Goal: Task Accomplishment & Management: Manage account settings

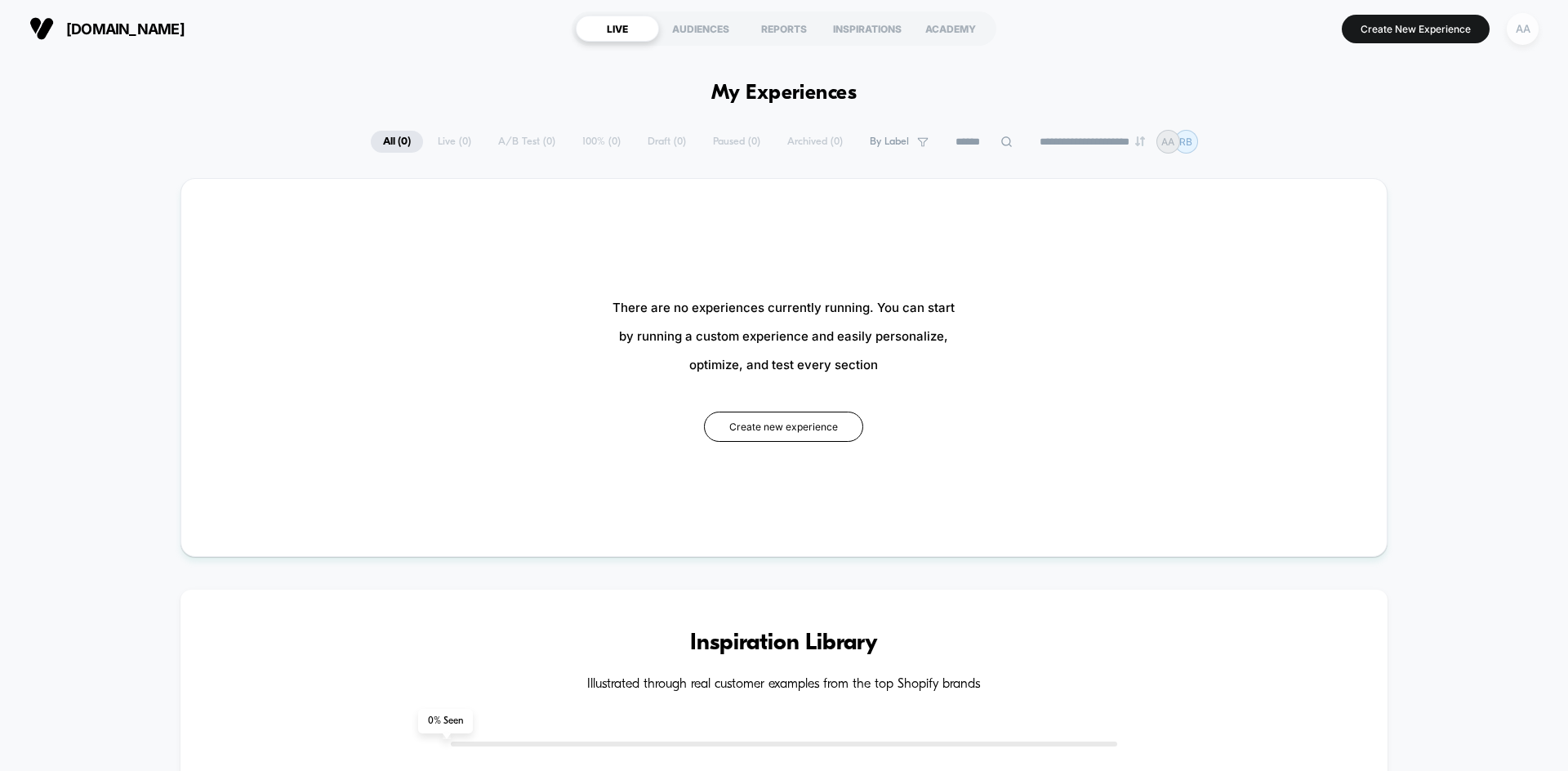
click at [1513, 35] on div "AA" at bounding box center [1522, 29] width 31 height 31
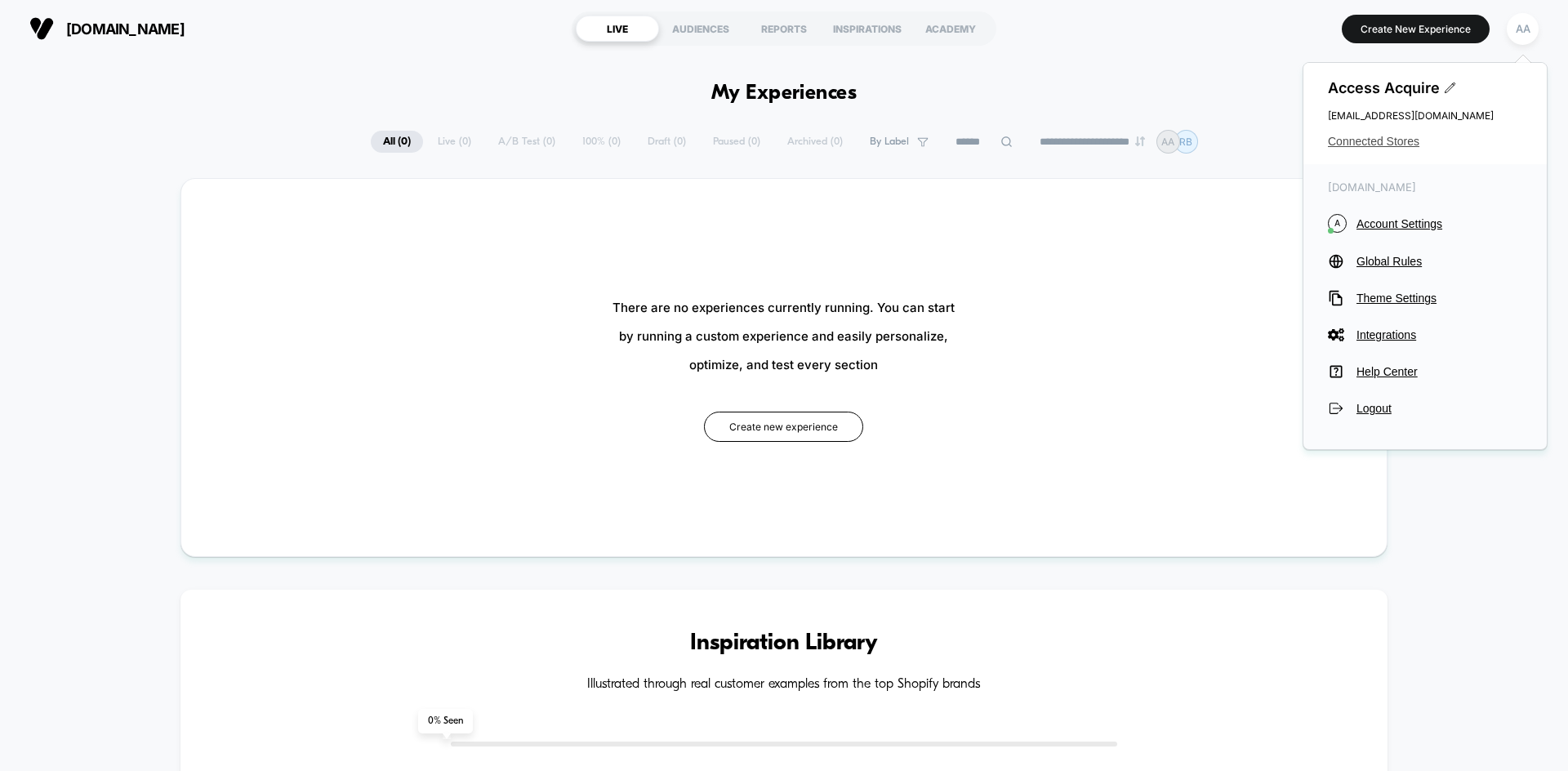
click at [1385, 145] on span "Connected Stores" at bounding box center [1425, 141] width 195 height 13
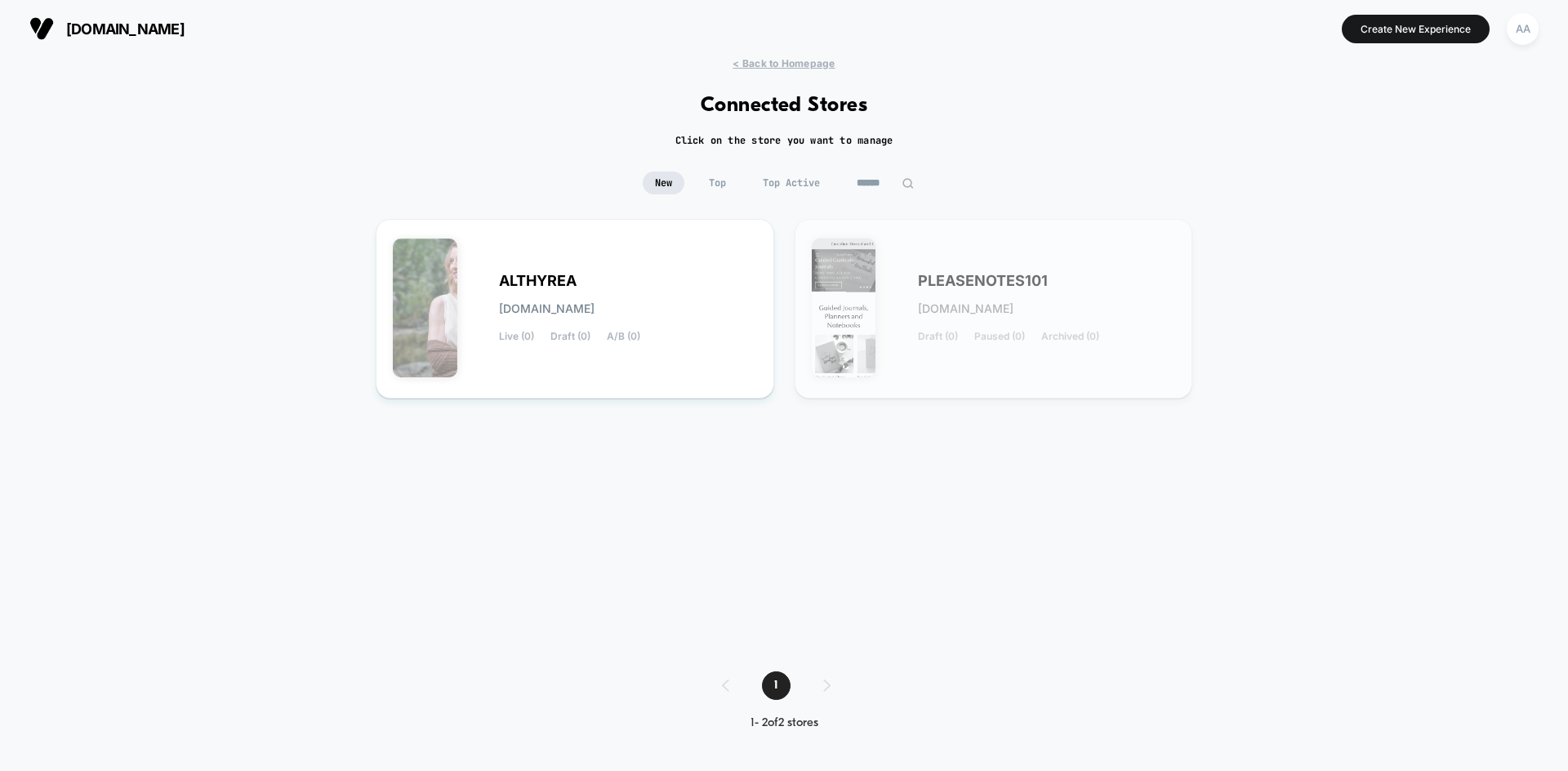
click at [75, 27] on span "[DOMAIN_NAME]" at bounding box center [125, 29] width 118 height 17
